Goal: Task Accomplishment & Management: Complete application form

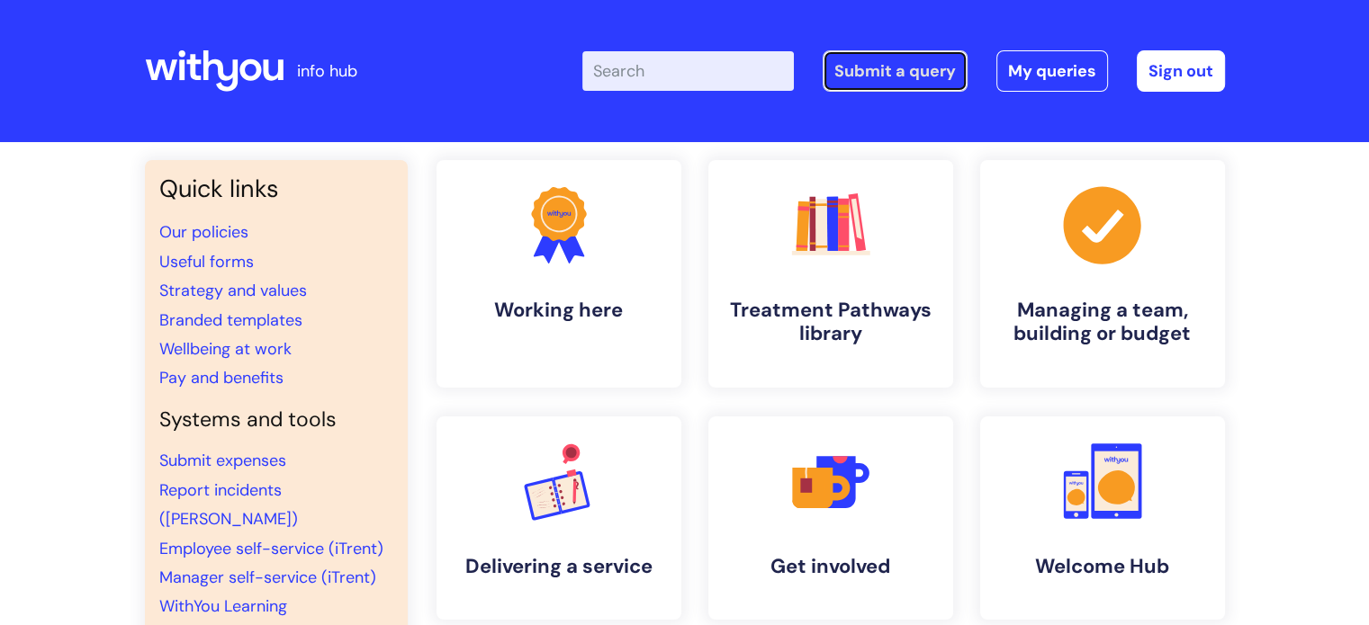
click at [865, 85] on link "Submit a query" at bounding box center [894, 70] width 145 height 41
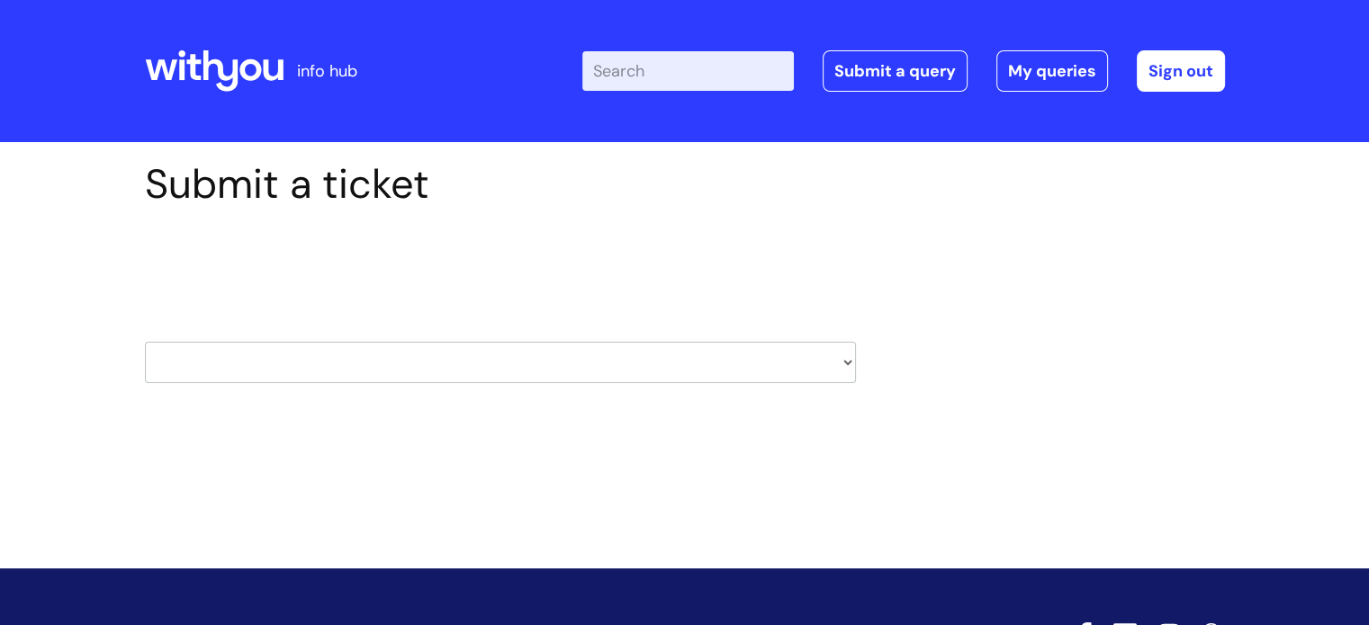
click at [340, 363] on select "HR / People IT and Support Clinical Drug Alerts Finance Accounts Data Support T…" at bounding box center [500, 362] width 711 height 41
select select "hr_/_people"
click at [145, 342] on select "HR / People IT and Support Clinical Drug Alerts Finance Accounts Data Support T…" at bounding box center [500, 362] width 711 height 41
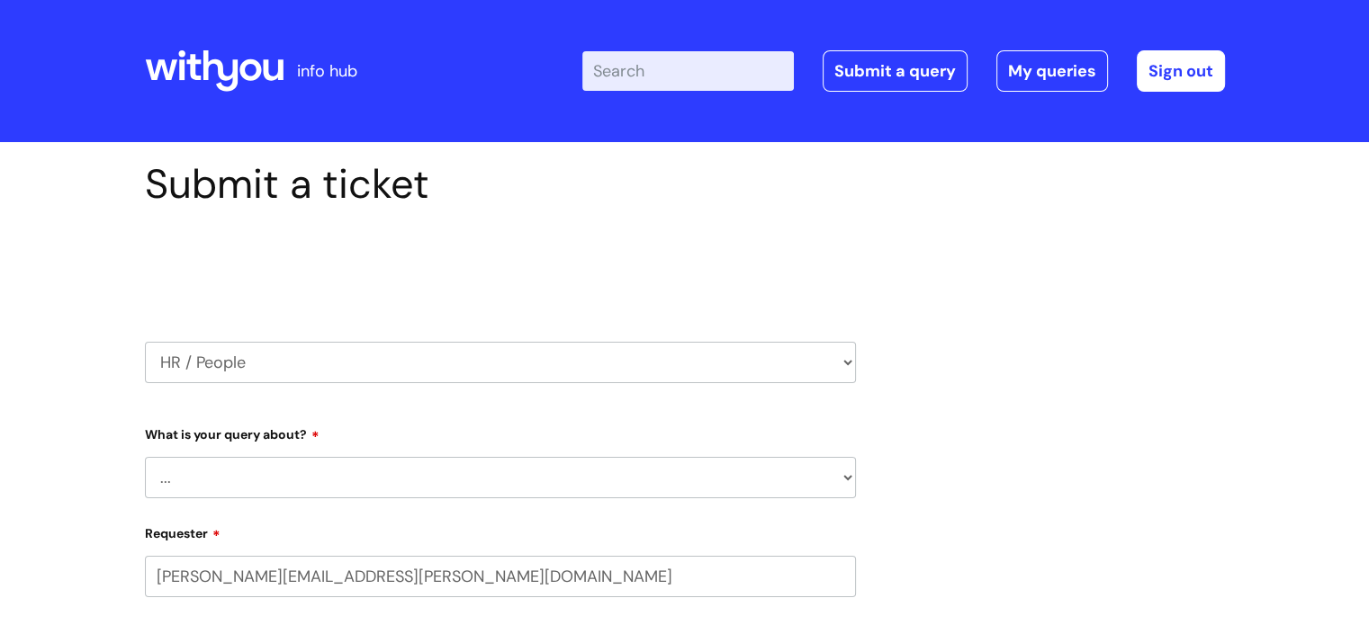
select select "80004286533"
click at [281, 484] on select "... Absence Query Holiday Query Employee change request General HR Query iTrent…" at bounding box center [500, 477] width 711 height 41
select select "Employee change request"
click at [145, 457] on select "... Absence Query Holiday Query Employee change request General HR Query iTrent…" at bounding box center [500, 477] width 711 height 41
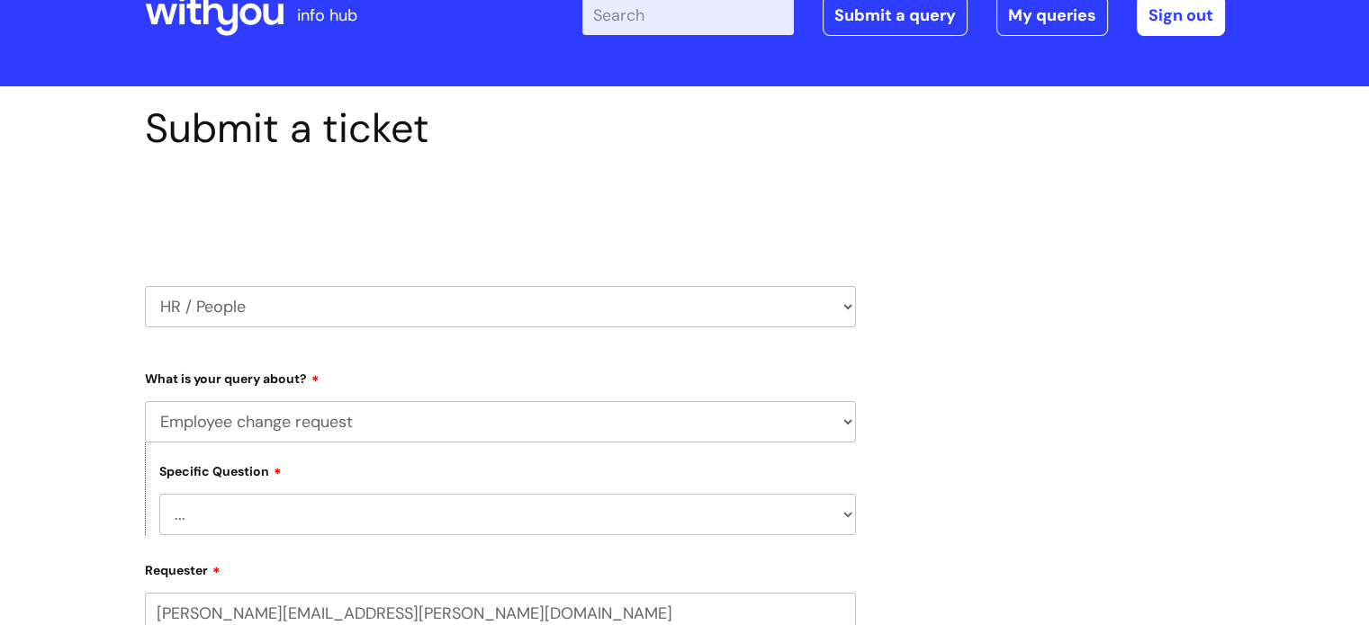
scroll to position [270, 0]
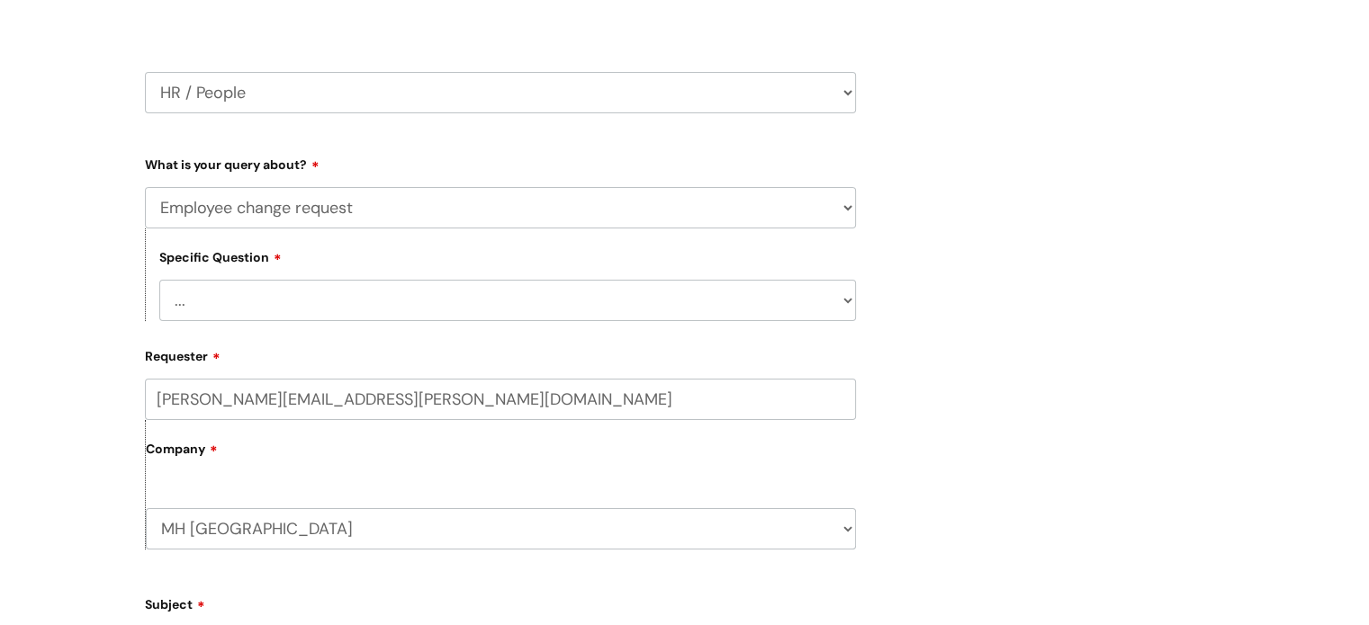
click at [242, 285] on select "... General employee change query Chasing update on employee change form progre…" at bounding box center [507, 300] width 696 height 41
click at [247, 298] on select "... General employee change query Chasing update on employee change form progre…" at bounding box center [507, 300] width 696 height 41
select select "General employee change query"
click at [159, 280] on select "... General employee change query Chasing update on employee change form progre…" at bounding box center [507, 300] width 696 height 41
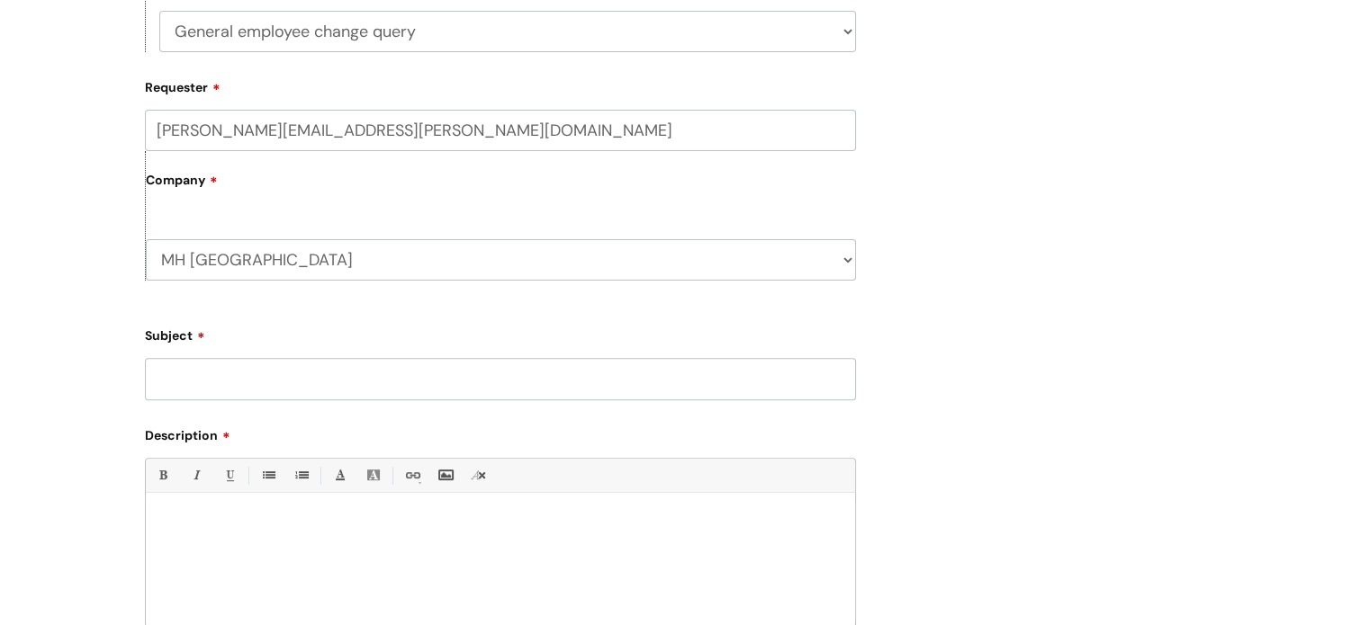
scroll to position [540, 0]
click at [266, 381] on input "Subject" at bounding box center [500, 377] width 711 height 41
click at [273, 380] on input "Subject" at bounding box center [500, 377] width 711 height 41
paste input "Change of surname for new staff member"
type input "Change of surname for new staff member"
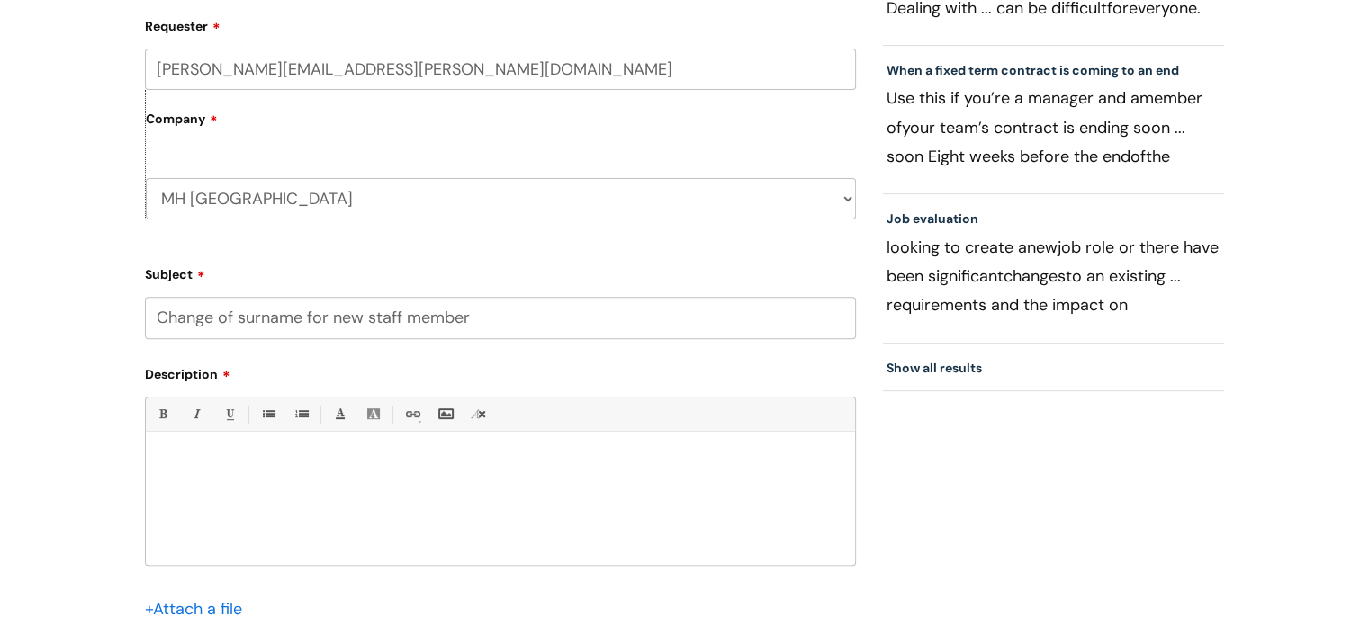
scroll to position [630, 0]
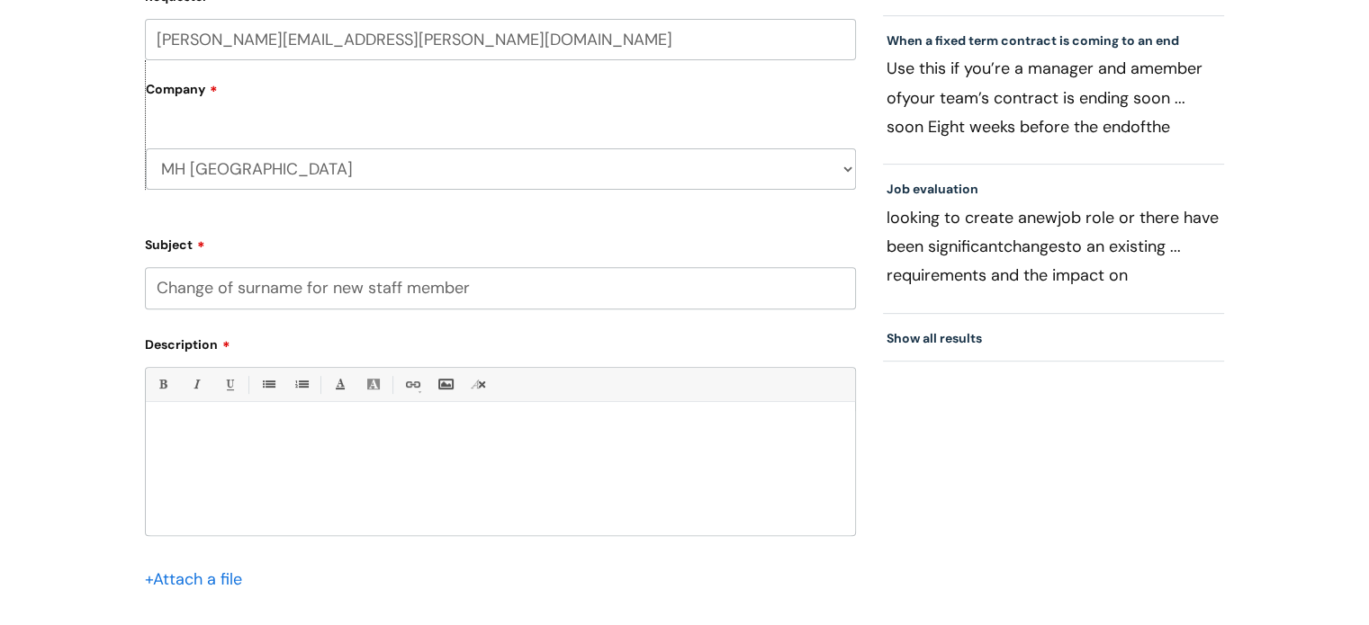
click at [254, 447] on div at bounding box center [500, 473] width 709 height 124
paste div
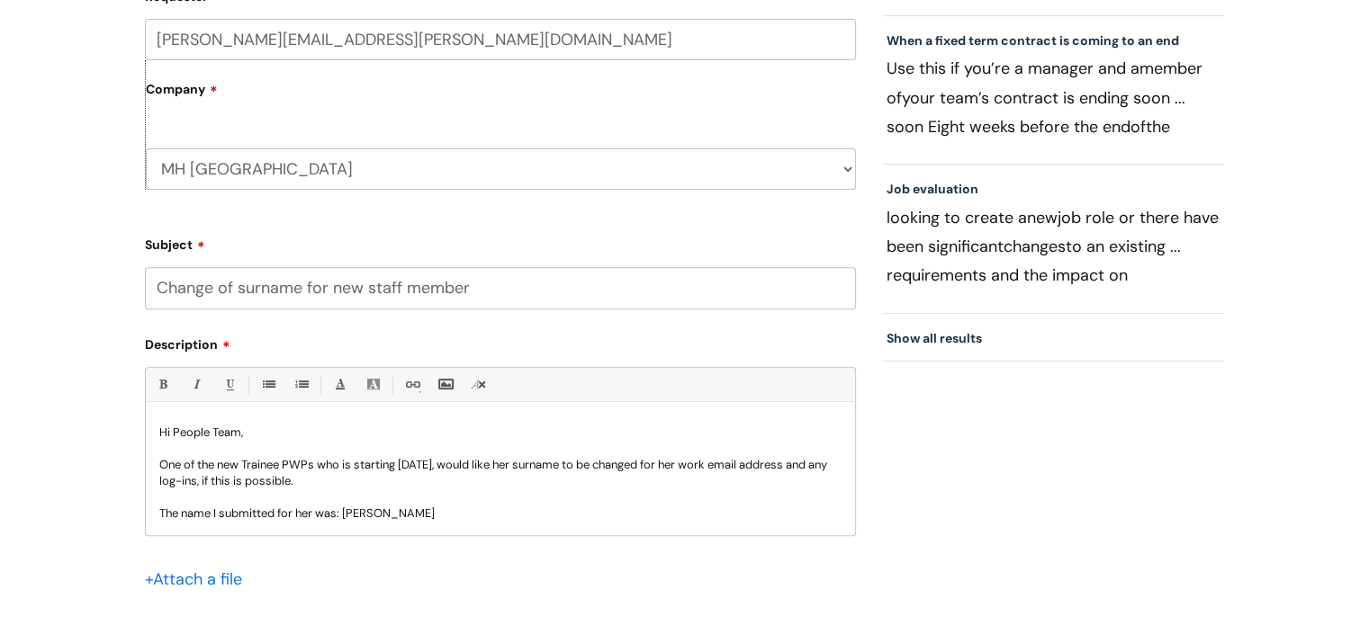
scroll to position [65, 0]
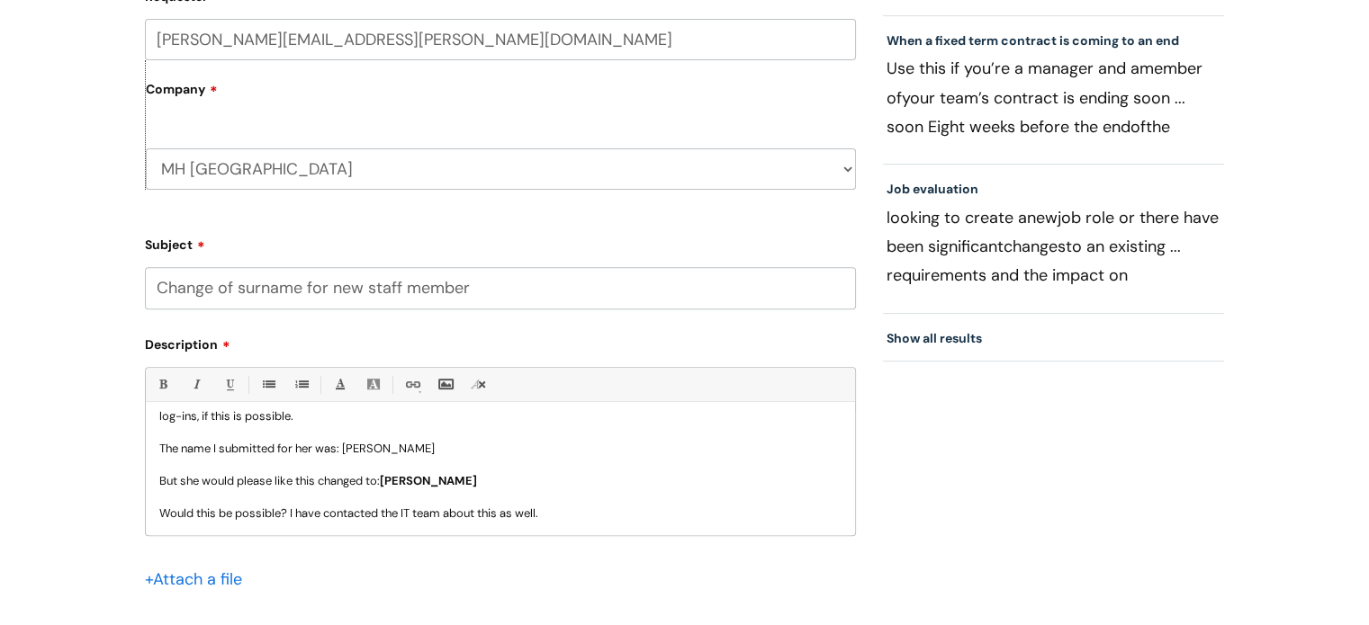
click at [551, 516] on p "Would this be possible? I have contacted the IT team about this as well." at bounding box center [500, 514] width 682 height 16
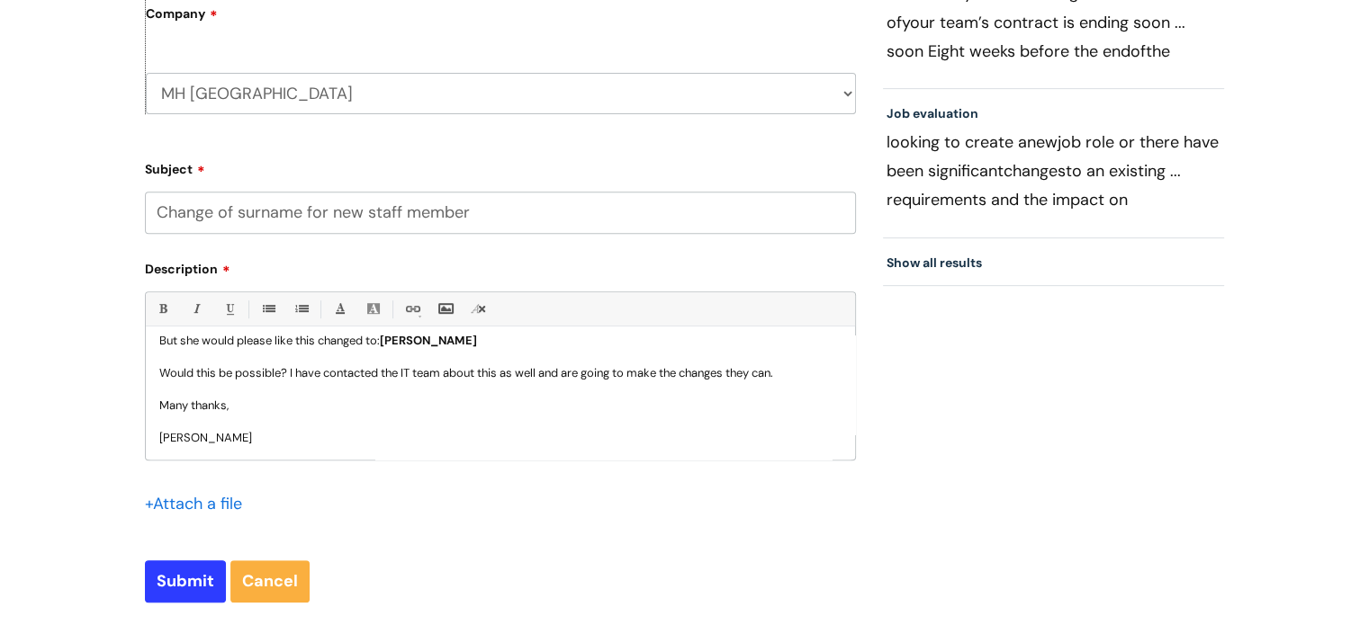
scroll to position [810, 0]
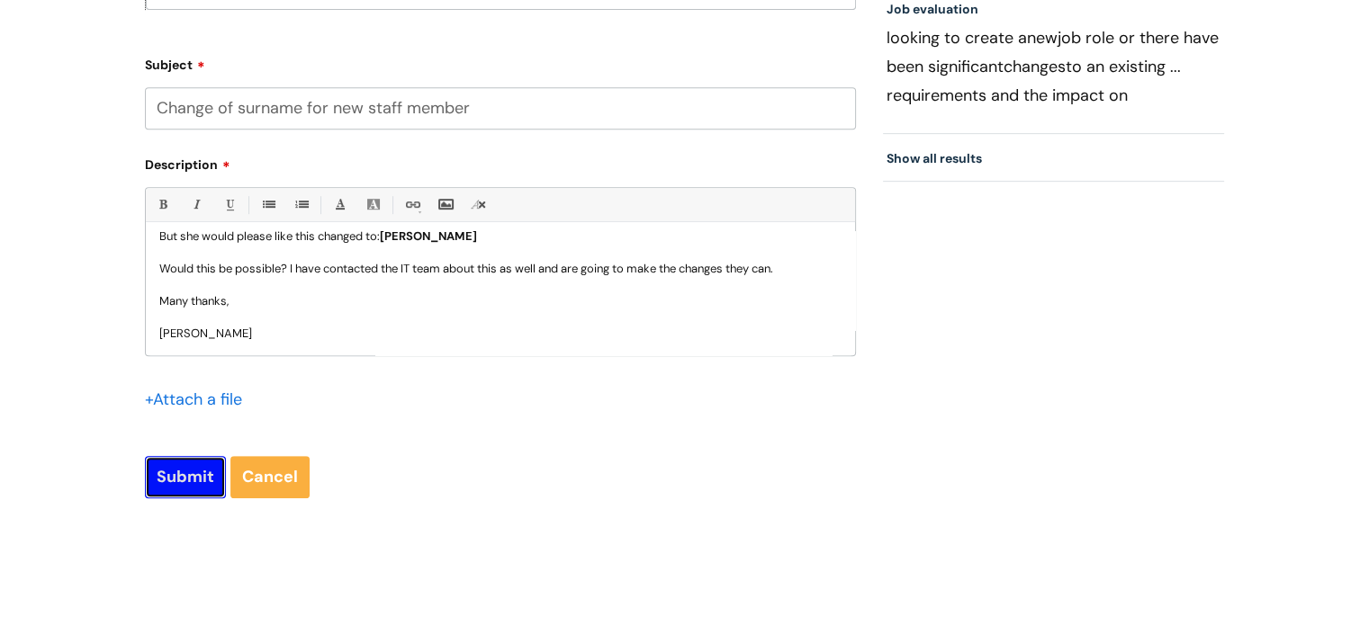
click at [205, 496] on input "Submit" at bounding box center [185, 476] width 81 height 41
type input "Please Wait..."
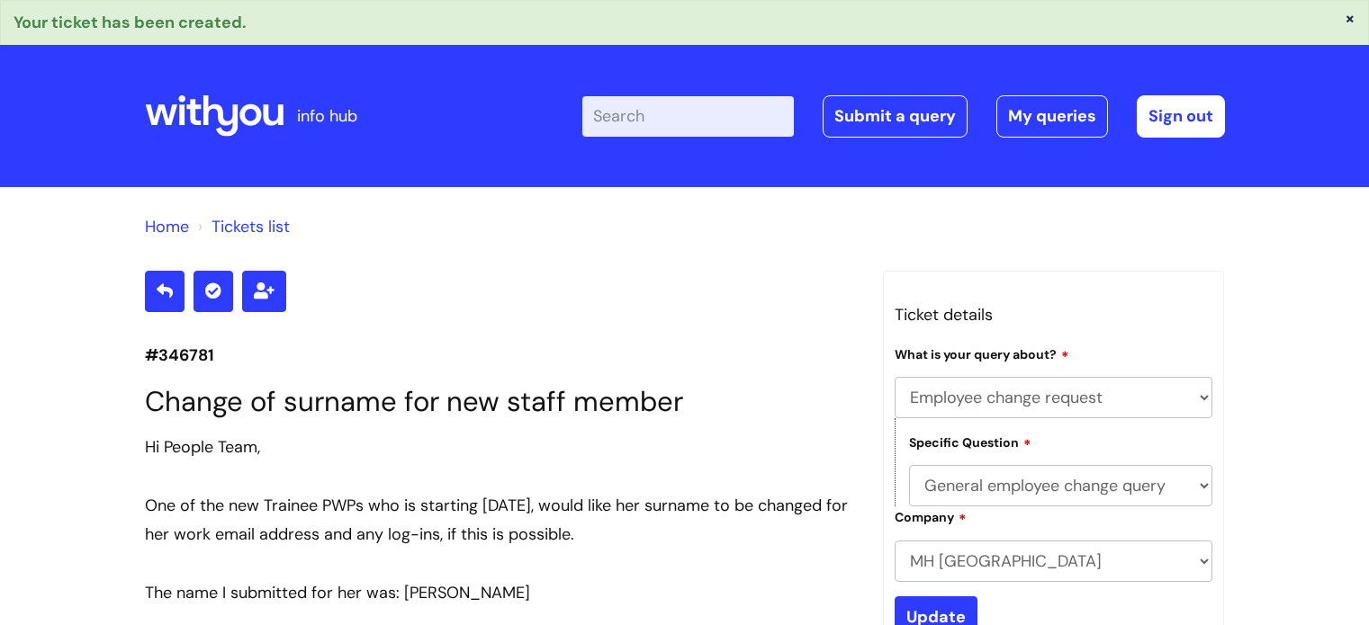
select select "Employee change request"
select select "General employee change query"
